Goal: Information Seeking & Learning: Compare options

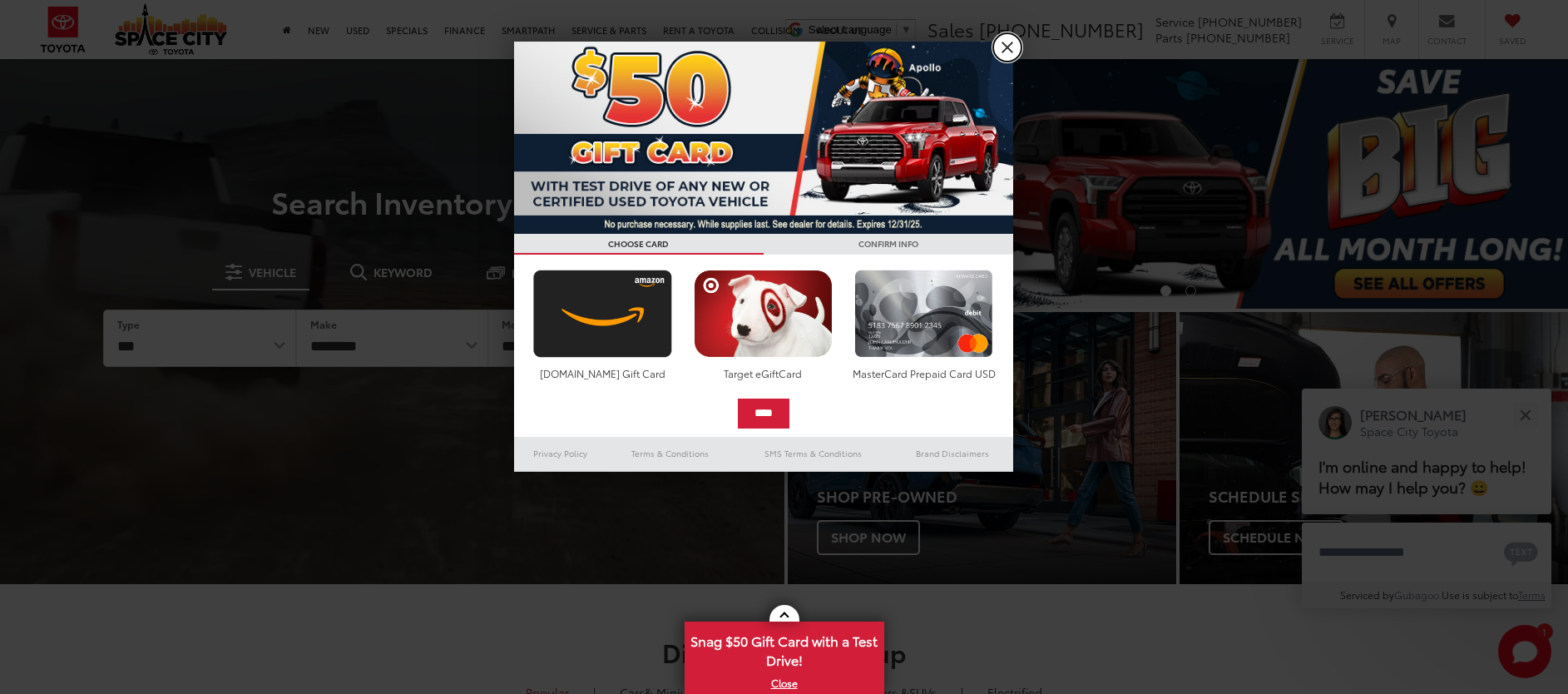
click at [995, 55] on link "X" at bounding box center [1007, 47] width 28 height 28
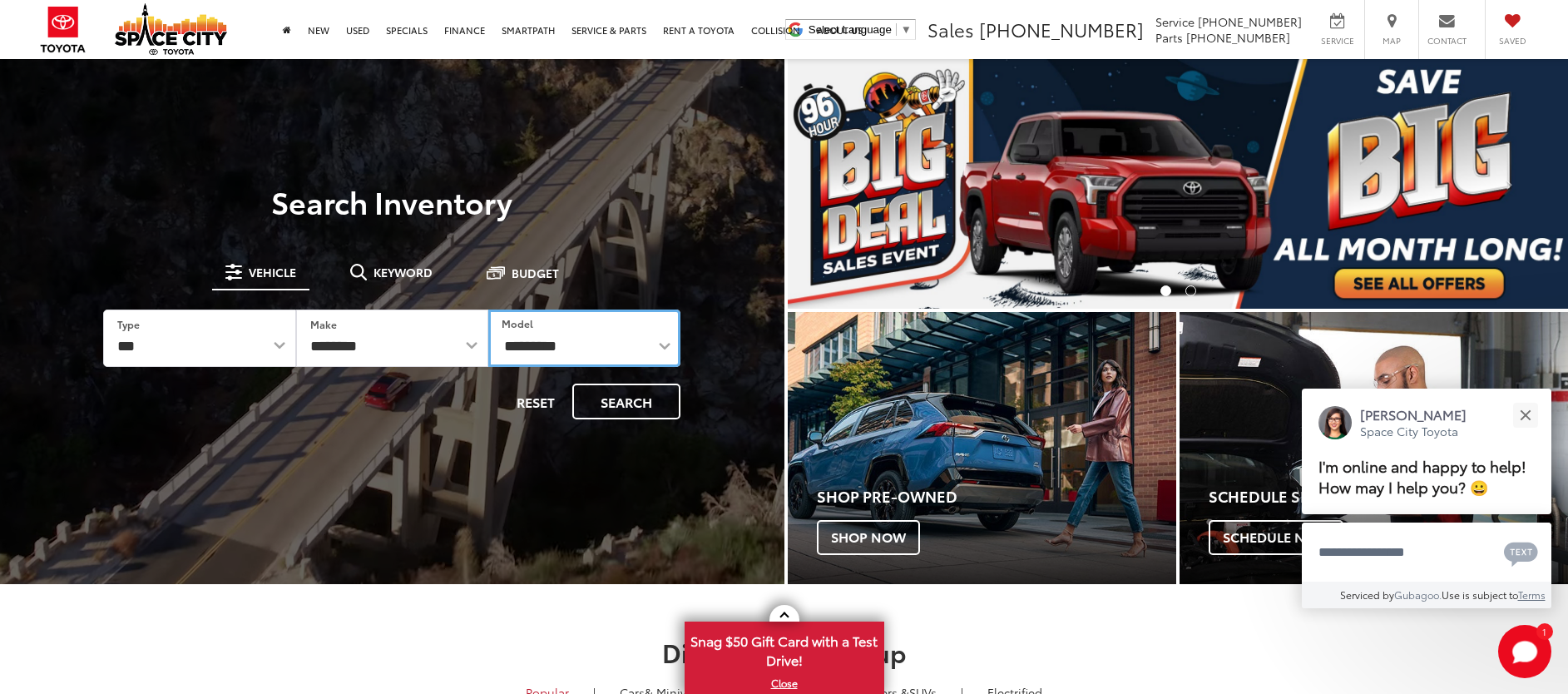
click at [536, 349] on select "**********" at bounding box center [585, 338] width 193 height 58
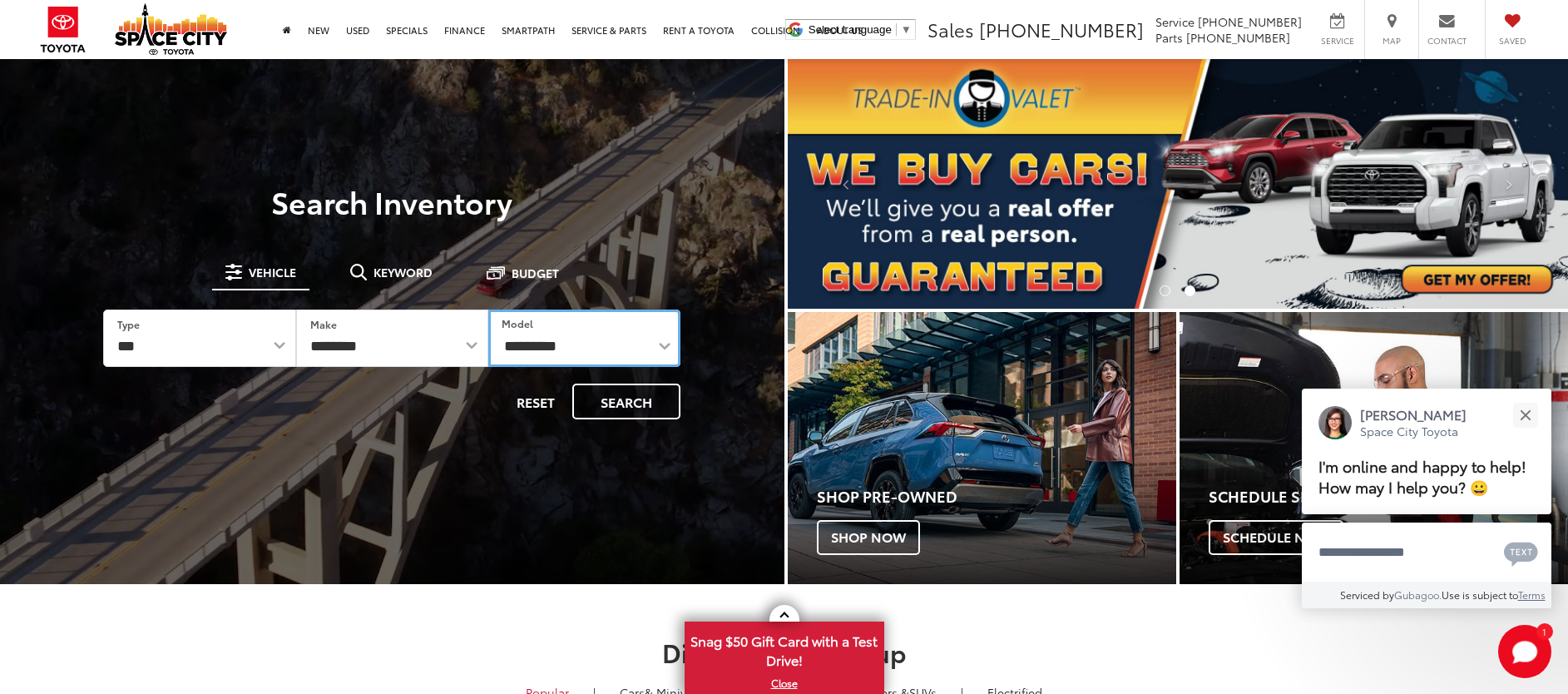
select select "**********"
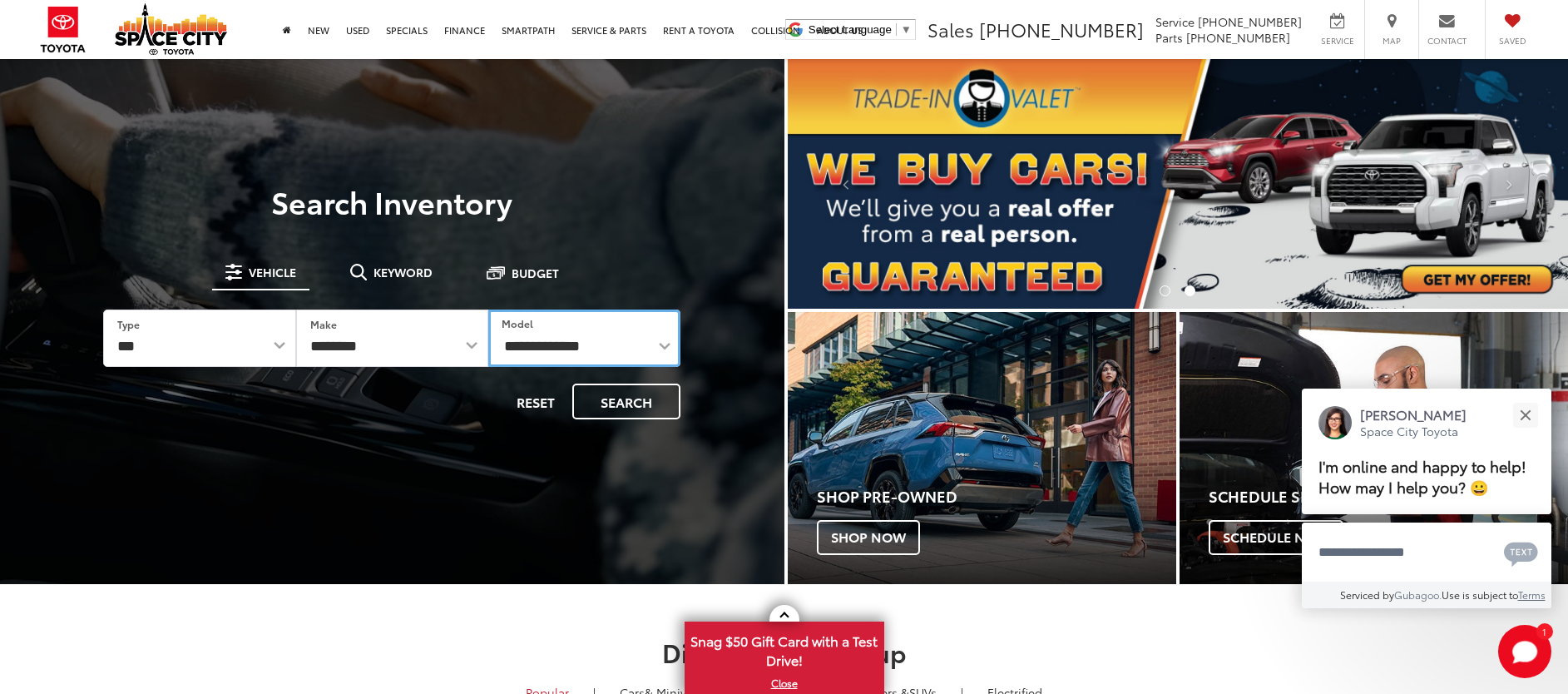
click at [489, 309] on select "**********" at bounding box center [585, 338] width 193 height 58
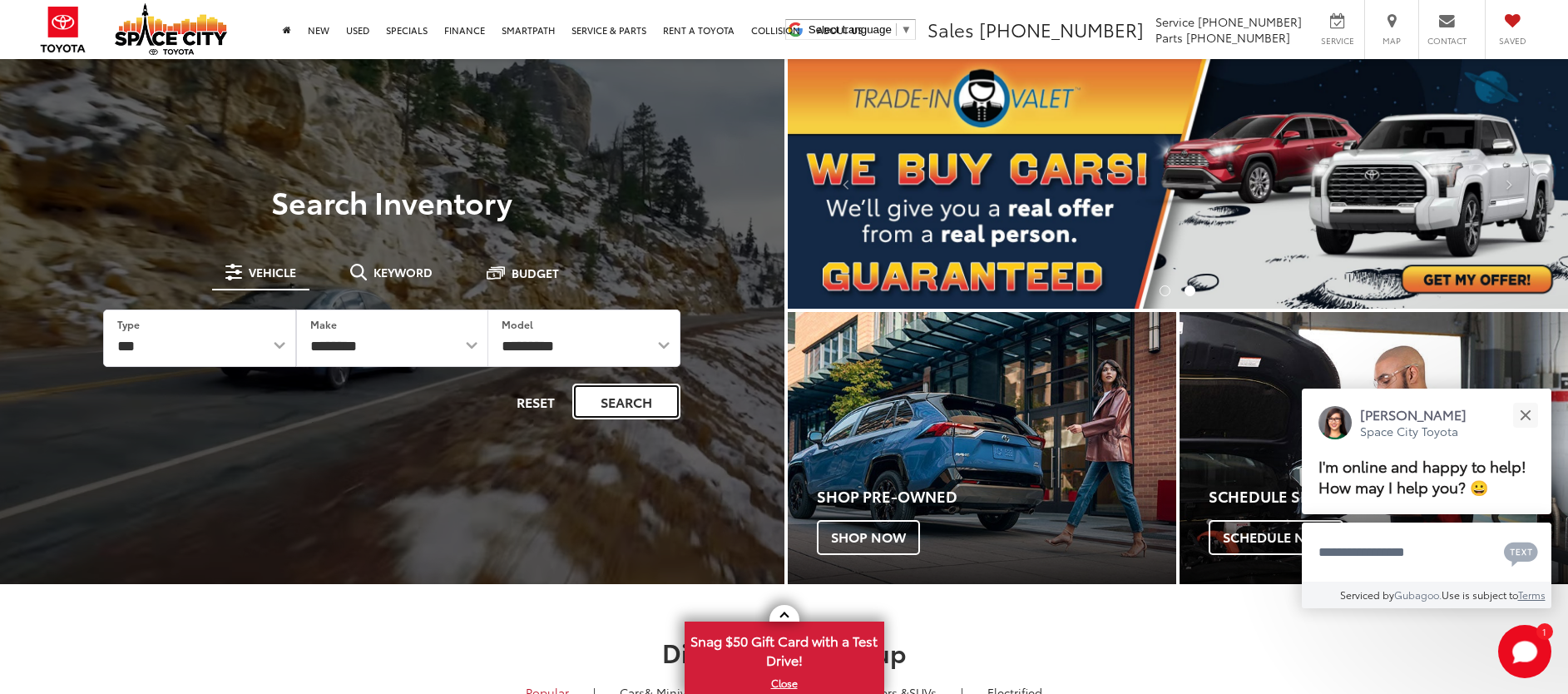
click at [652, 399] on button "Search" at bounding box center [626, 401] width 108 height 36
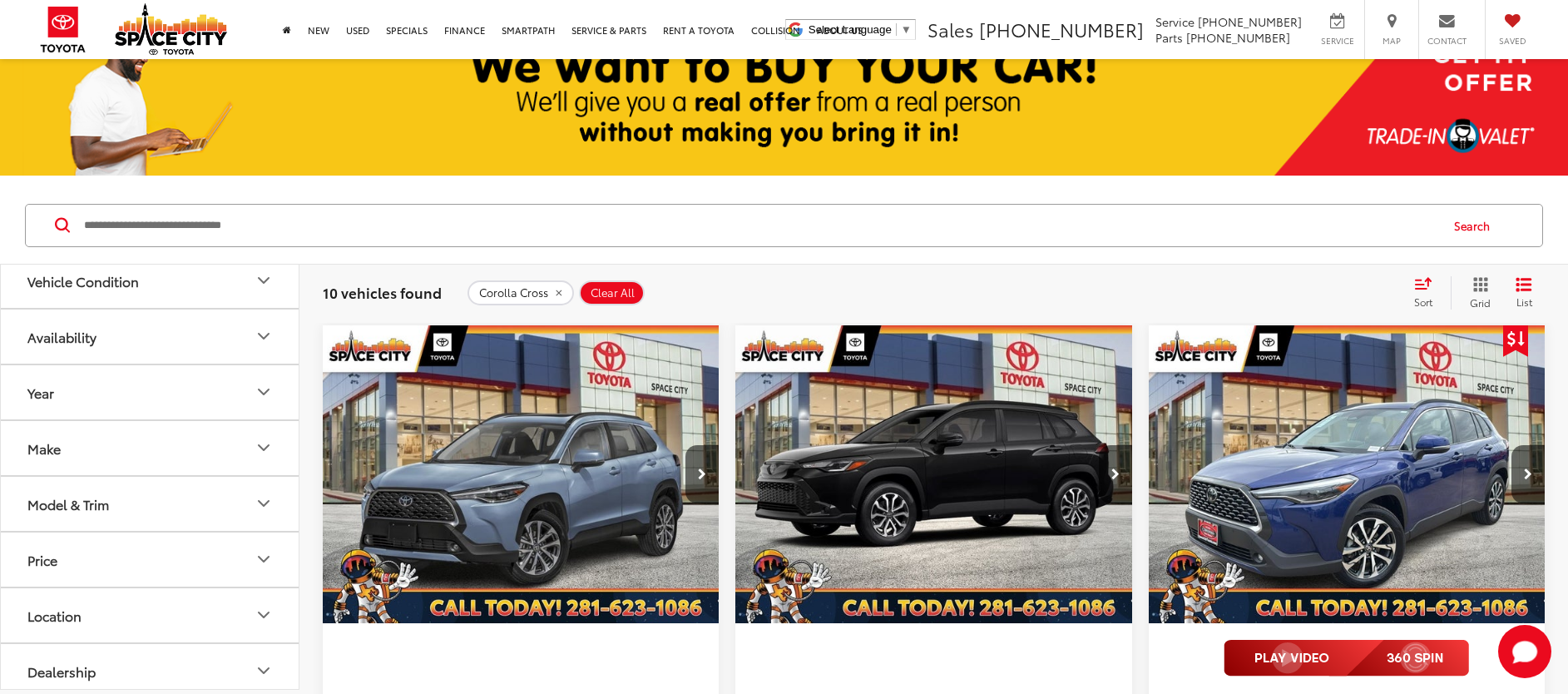
scroll to position [28, 0]
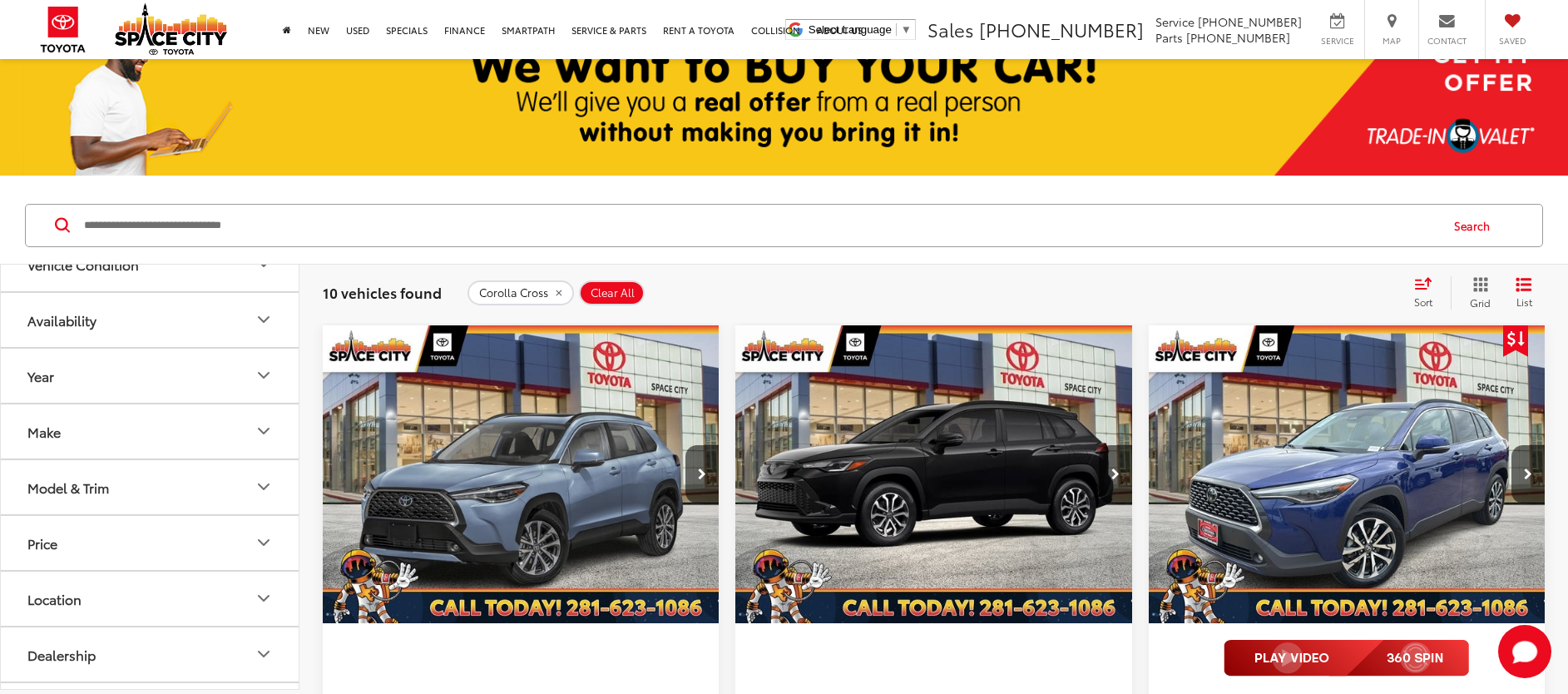
click at [106, 378] on button "Year" at bounding box center [151, 375] width 299 height 54
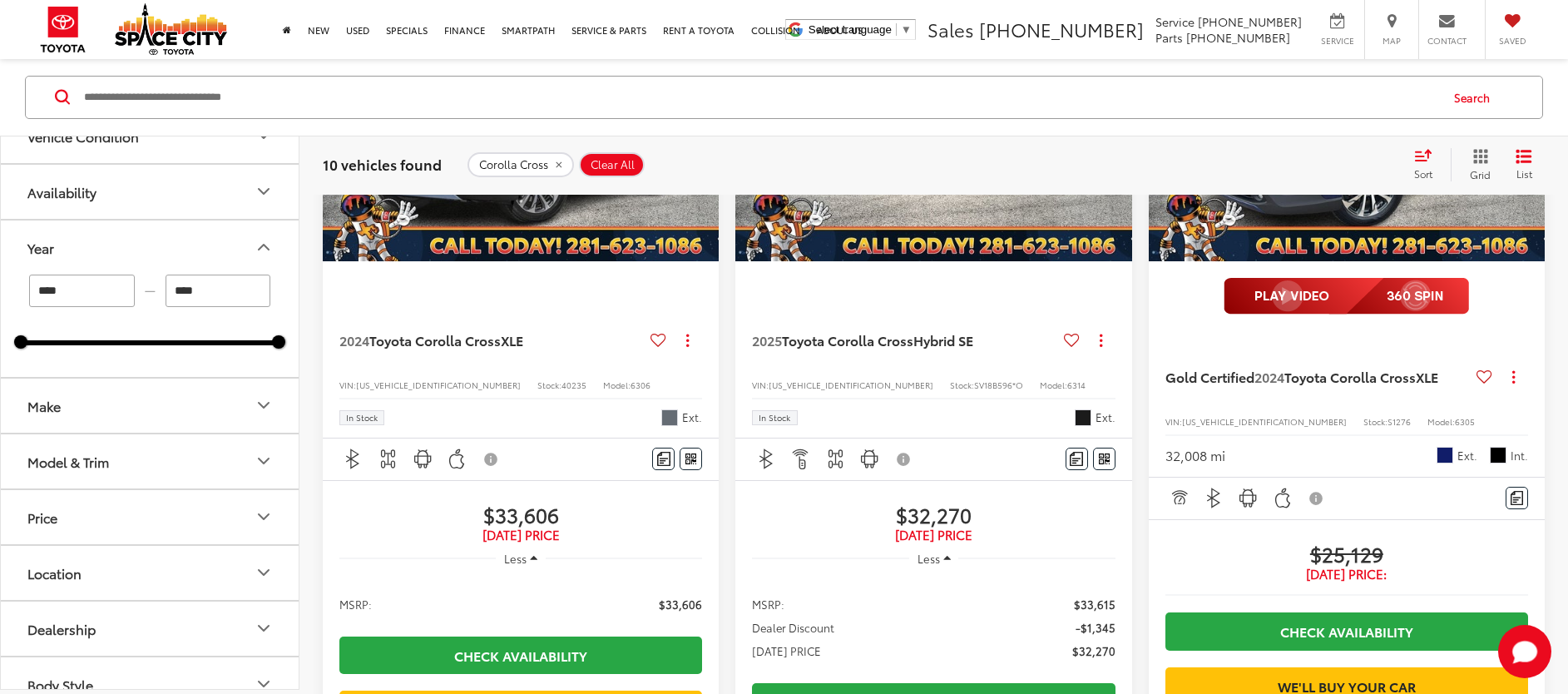
scroll to position [613, 0]
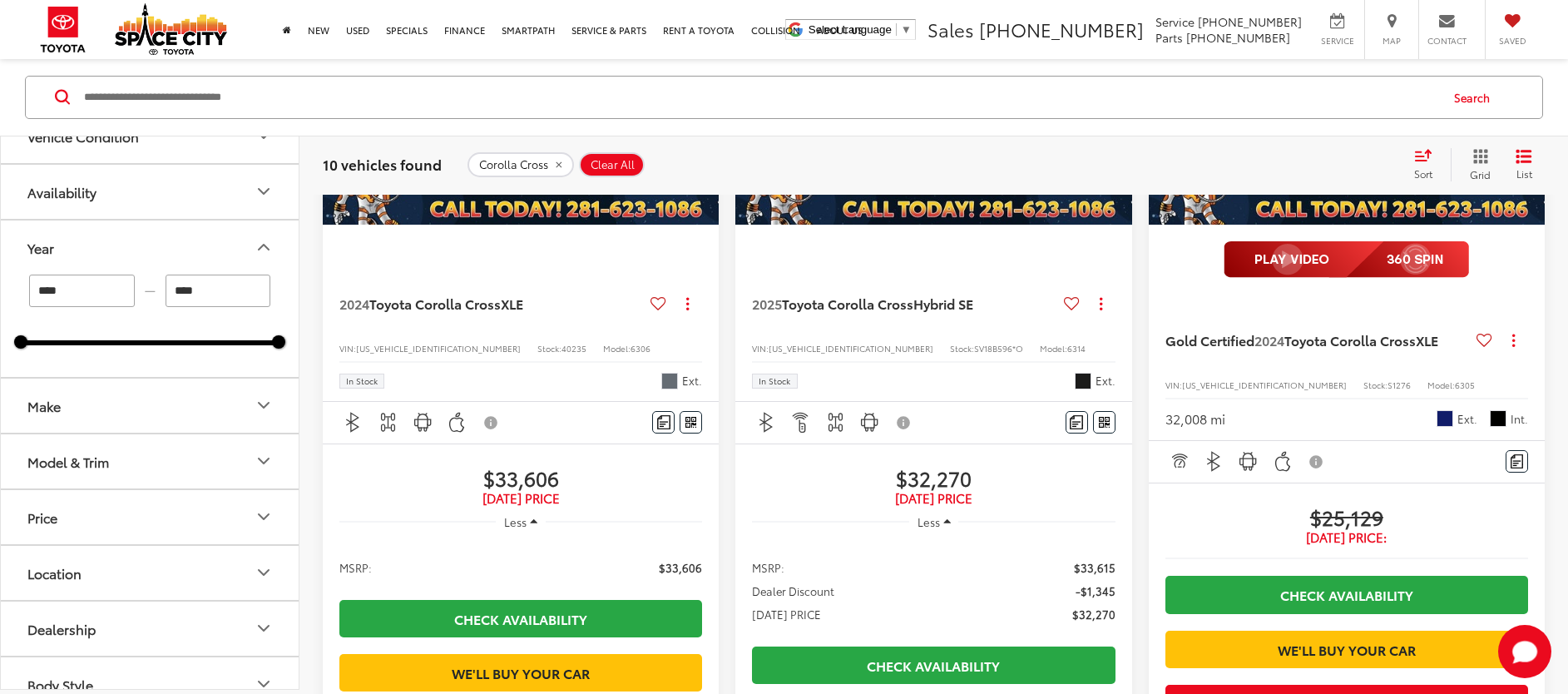
click at [90, 467] on div "Model & Trim" at bounding box center [69, 462] width 82 height 16
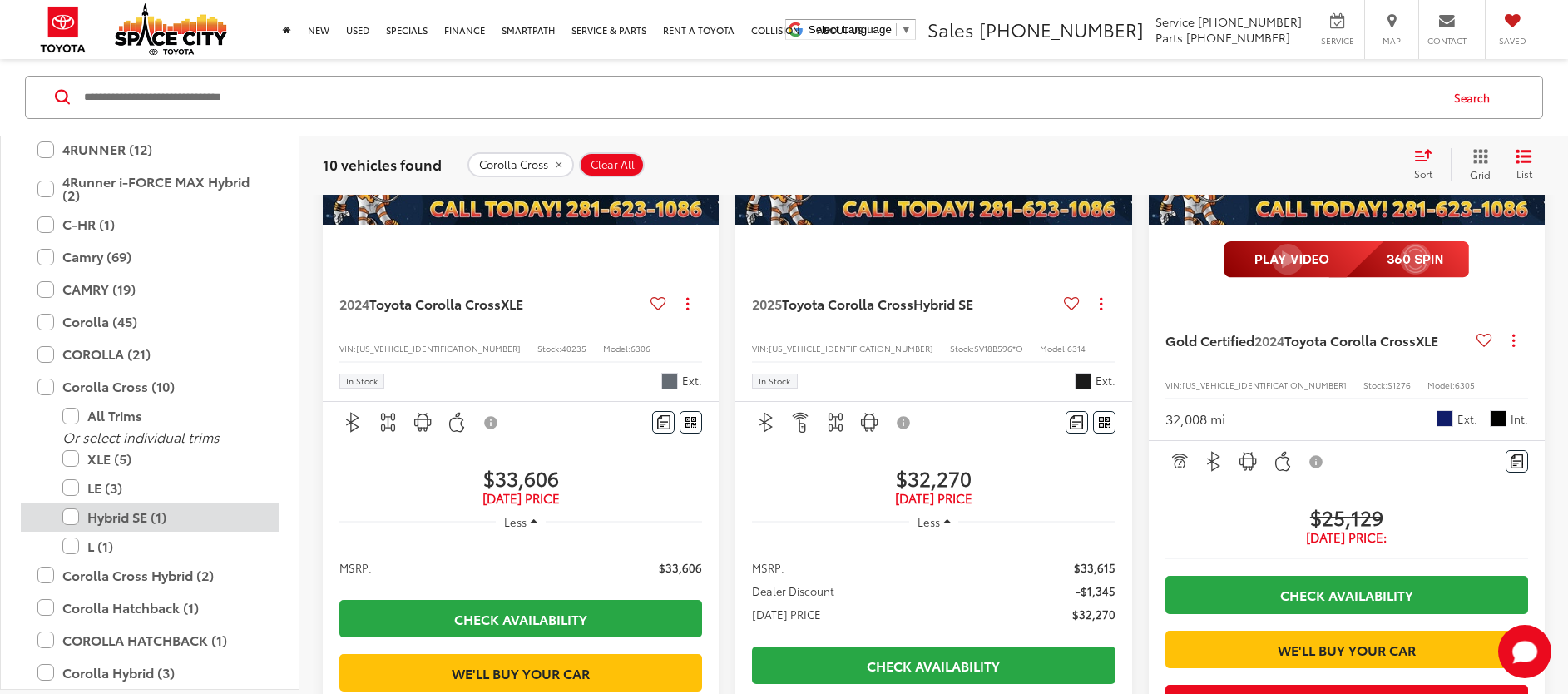
scroll to position [2896, 0]
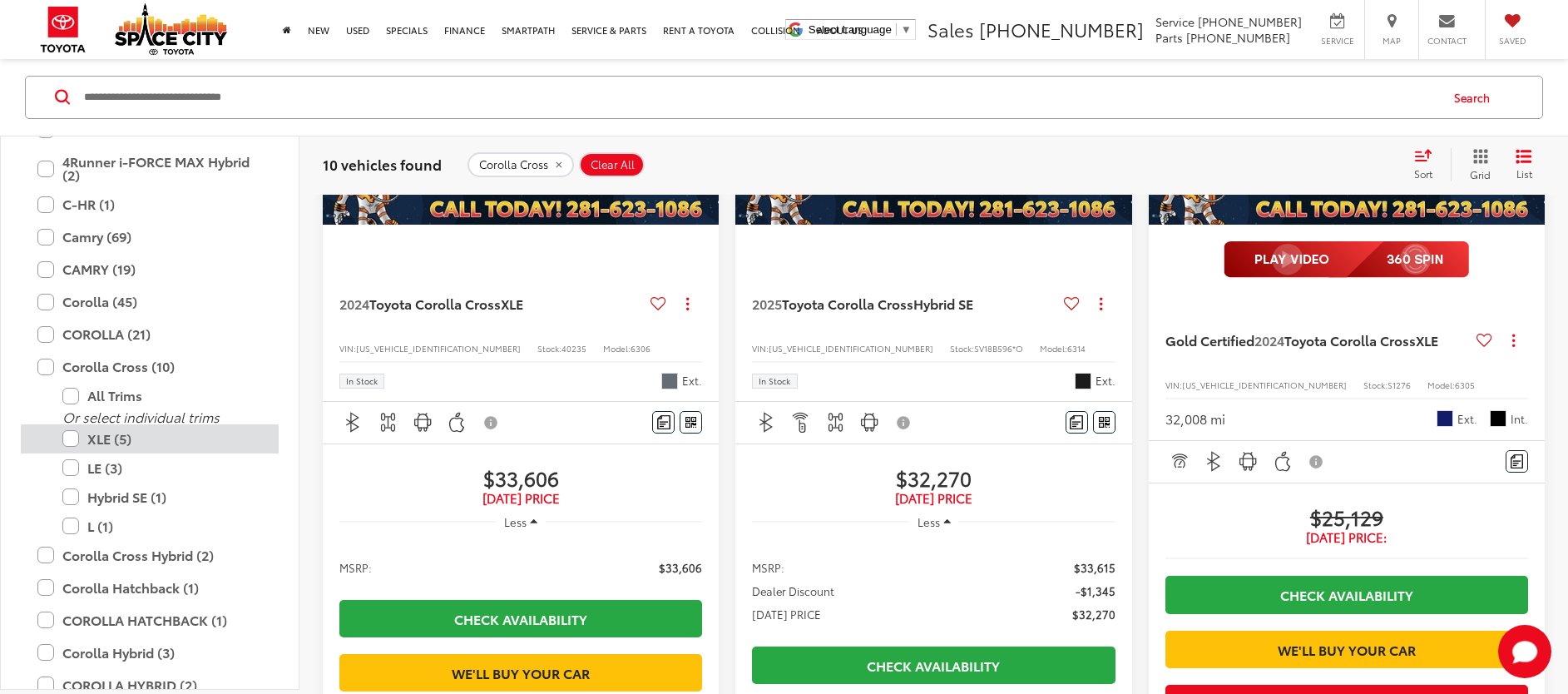
click at [72, 439] on label "XLE (5)" at bounding box center [163, 438] width 199 height 29
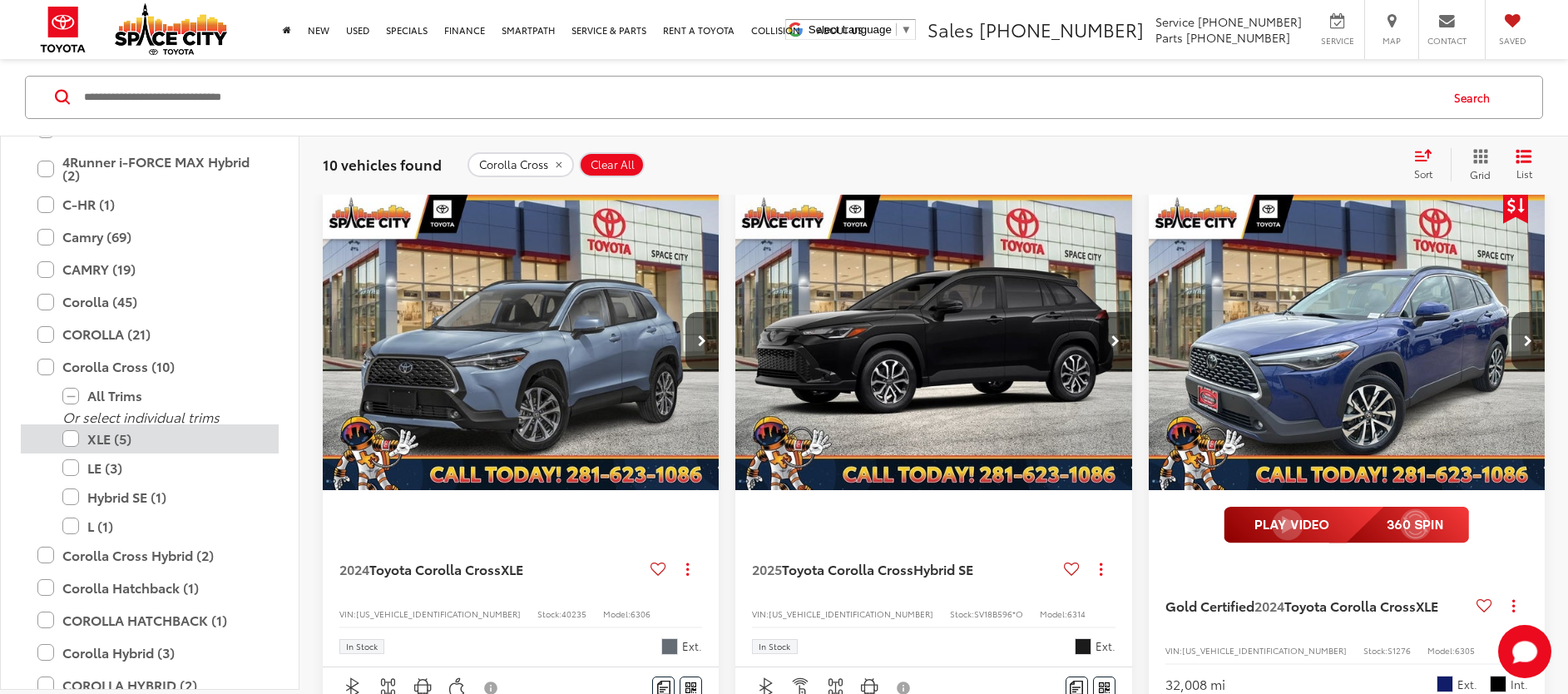
scroll to position [343, 0]
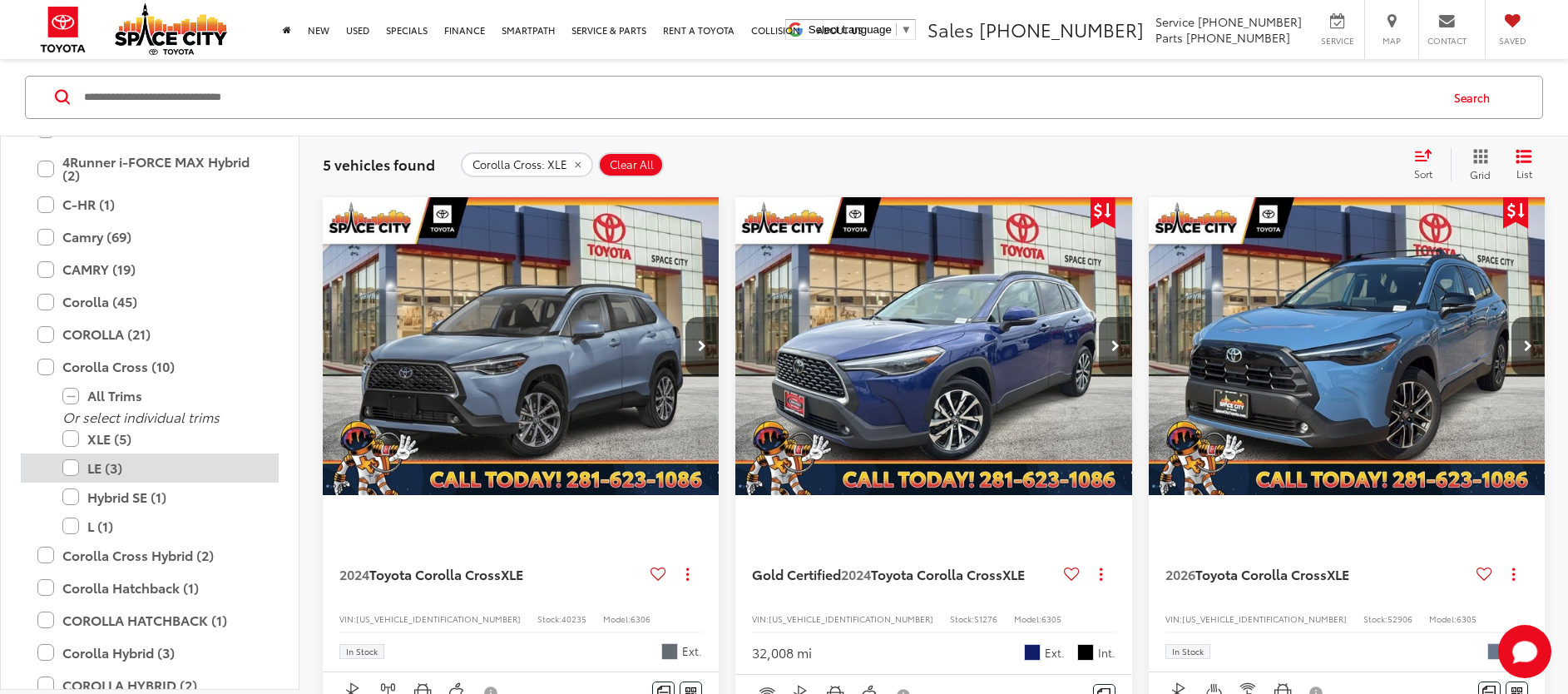
click at [74, 469] on label "LE (3)" at bounding box center [163, 468] width 199 height 29
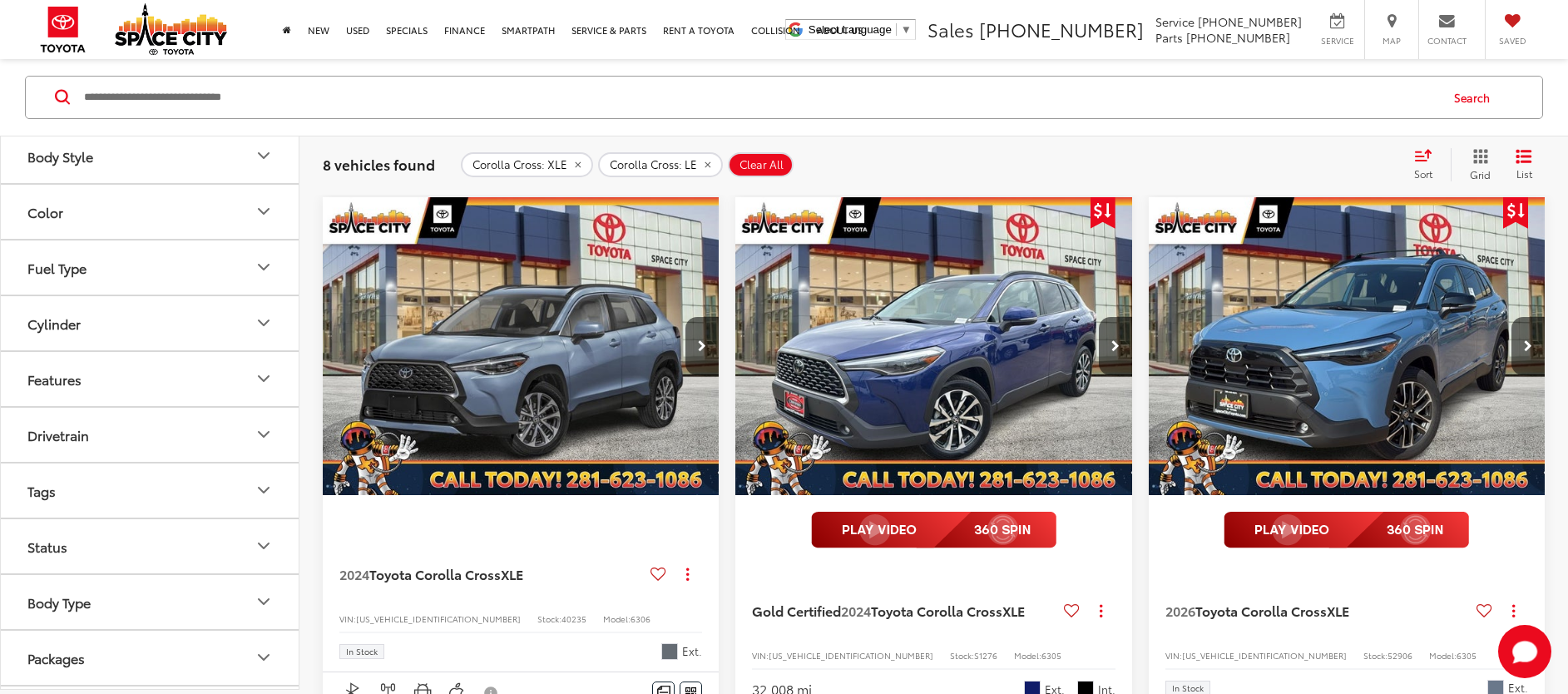
scroll to position [4975, 0]
click at [60, 331] on div "Features" at bounding box center [55, 331] width 54 height 16
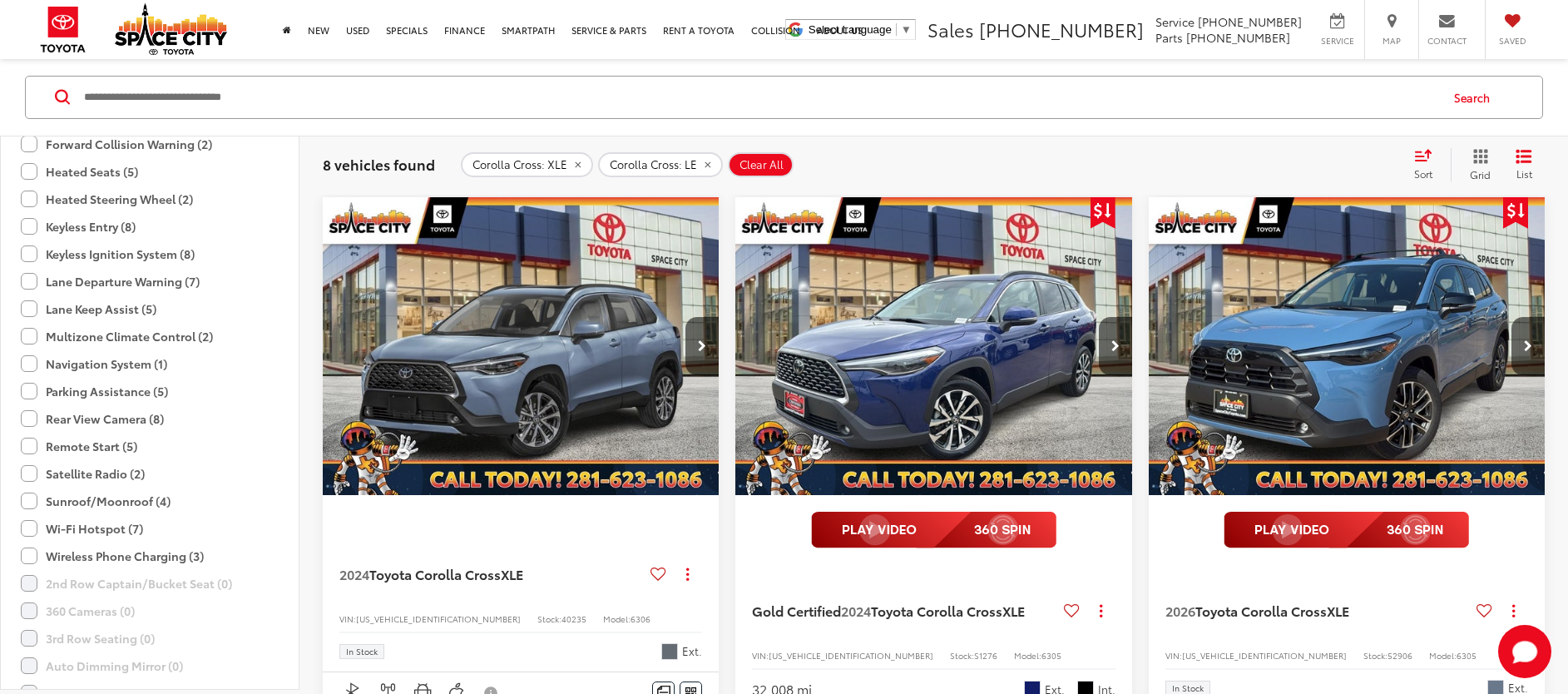
scroll to position [5513, 0]
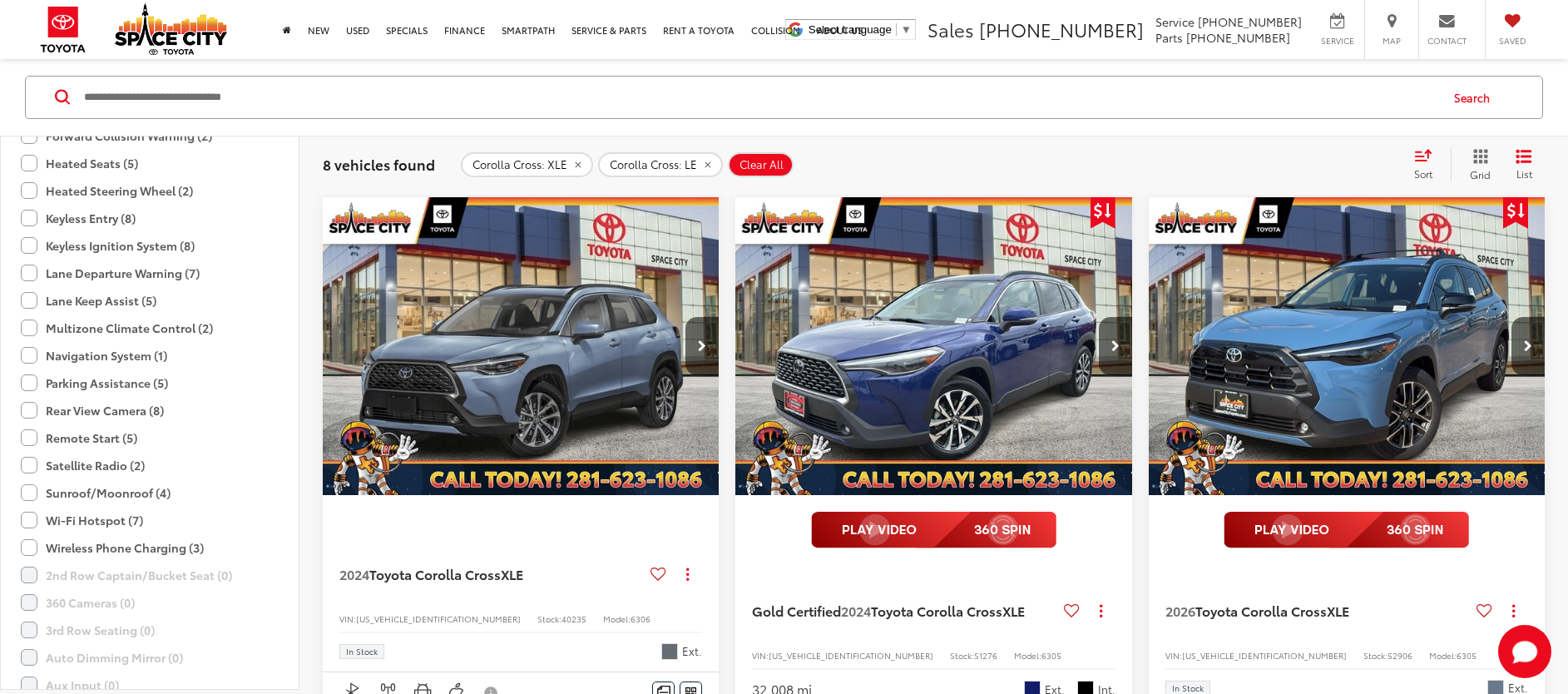
click at [28, 495] on label "Sunroof/Moonroof (4)" at bounding box center [96, 493] width 150 height 28
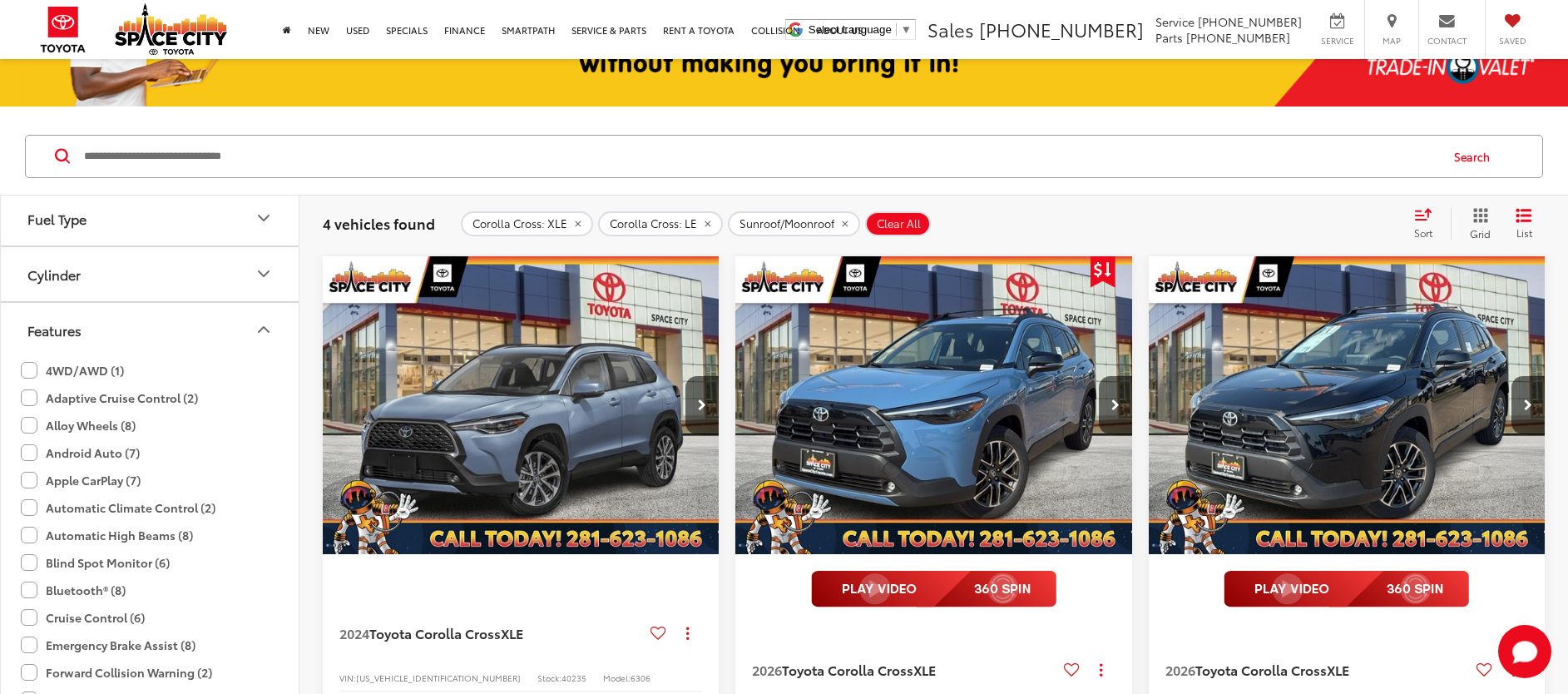
scroll to position [383, 0]
